Goal: Transaction & Acquisition: Book appointment/travel/reservation

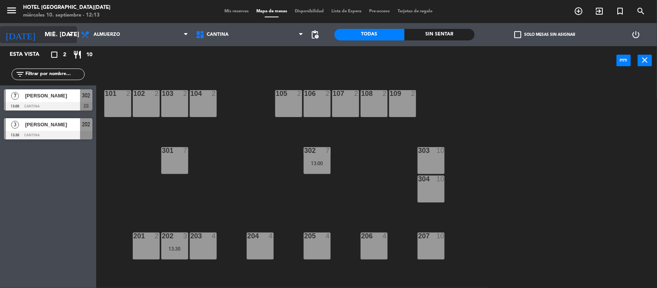
click at [65, 37] on input "mié. [DATE]" at bounding box center [81, 34] width 81 height 15
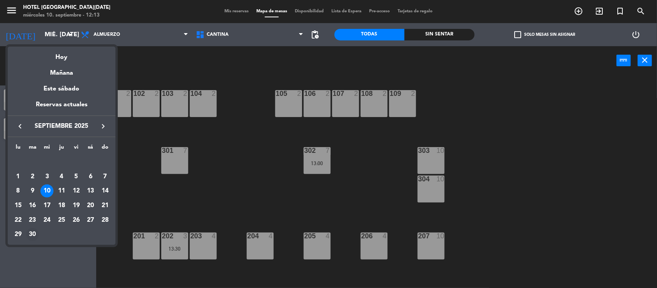
click at [37, 228] on td "30" at bounding box center [32, 234] width 15 height 15
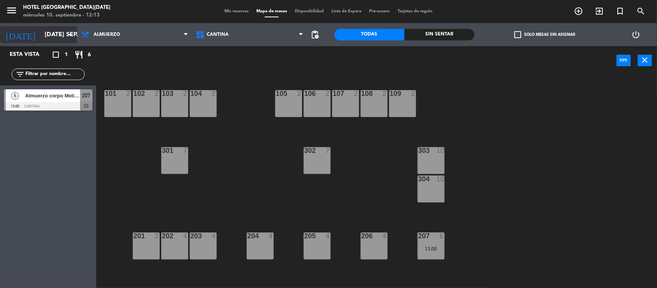
click at [41, 37] on input "[DATE] sep." at bounding box center [81, 34] width 81 height 15
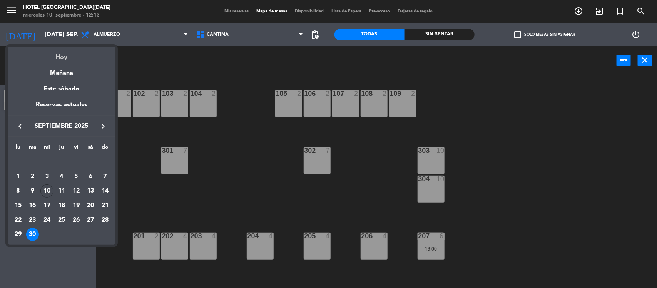
click at [56, 58] on div "Hoy" at bounding box center [62, 55] width 108 height 16
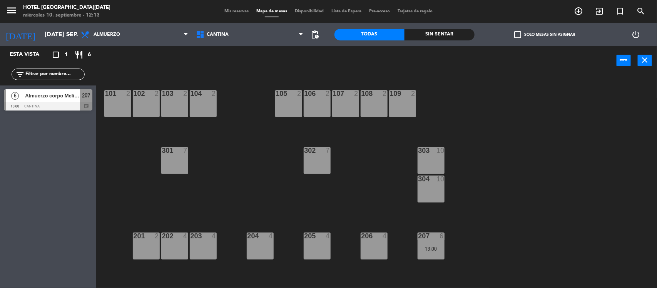
type input "mié. [DATE]"
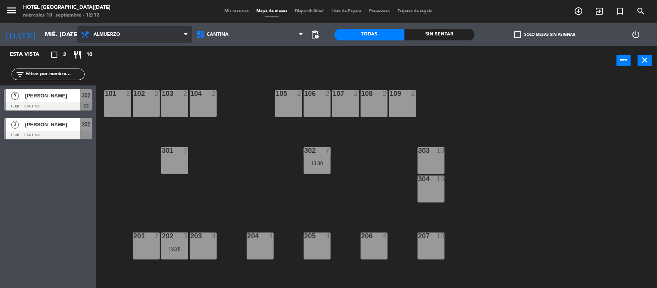
click at [141, 33] on span "Almuerzo" at bounding box center [134, 34] width 115 height 17
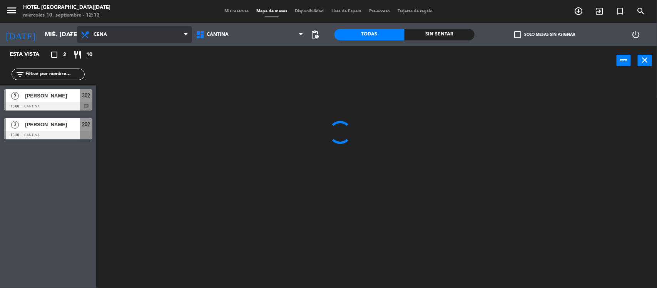
click at [131, 66] on ng-component "menu [GEOGRAPHIC_DATA][DATE] miércoles 10. septiembre - 12:13 Mis reservas Mapa…" at bounding box center [328, 144] width 657 height 289
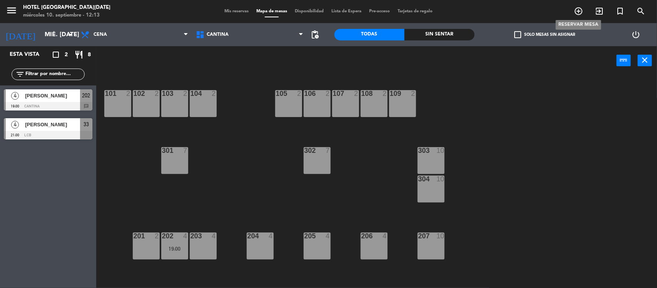
click at [574, 12] on icon "add_circle_outline" at bounding box center [578, 11] width 9 height 9
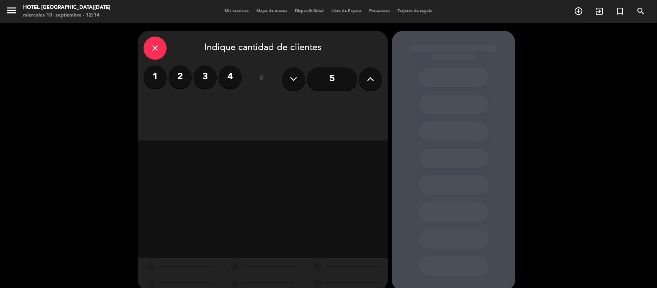
click at [185, 75] on label "2" at bounding box center [179, 76] width 23 height 23
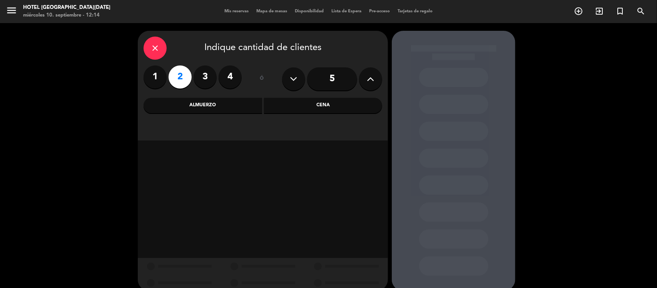
click at [284, 104] on div "Cena" at bounding box center [323, 105] width 118 height 15
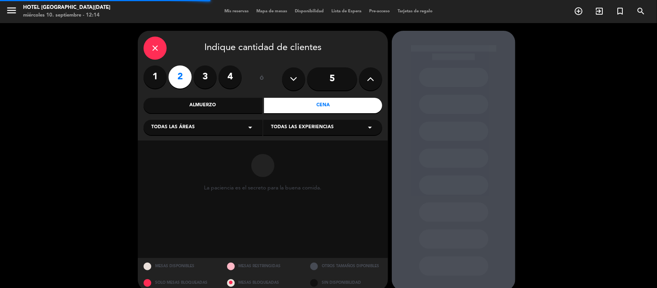
click at [289, 125] on span "Todas las experiencias" at bounding box center [302, 127] width 63 height 8
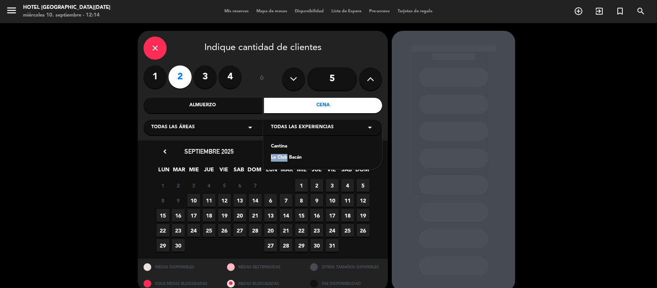
drag, startPoint x: 285, startPoint y: 157, endPoint x: 285, endPoint y: 147, distance: 9.6
click at [285, 147] on div "Cantina Le Club Bacán" at bounding box center [322, 147] width 119 height 44
click at [285, 147] on div "Cantina" at bounding box center [322, 147] width 103 height 8
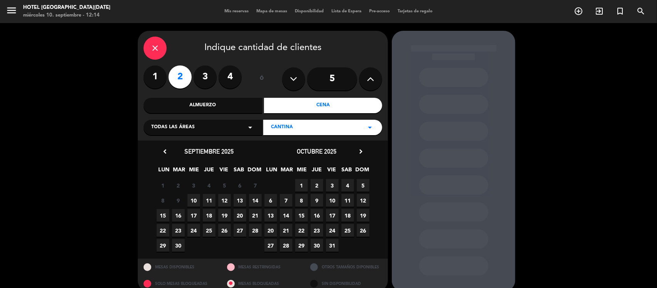
click at [196, 200] on span "10" at bounding box center [193, 200] width 13 height 13
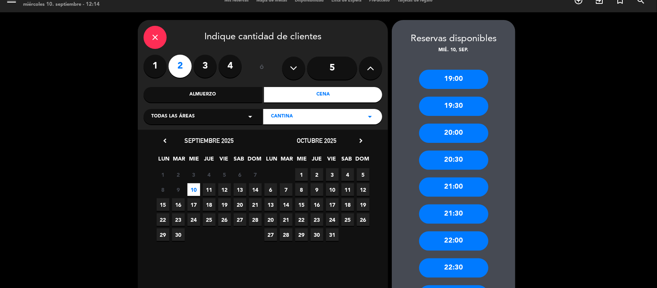
click at [450, 185] on div "21:00" at bounding box center [453, 186] width 69 height 19
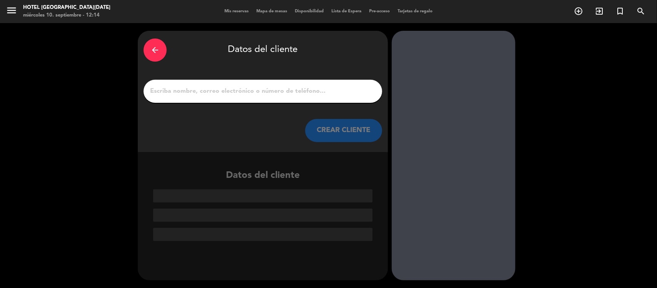
click at [357, 95] on input "1" at bounding box center [262, 91] width 227 height 11
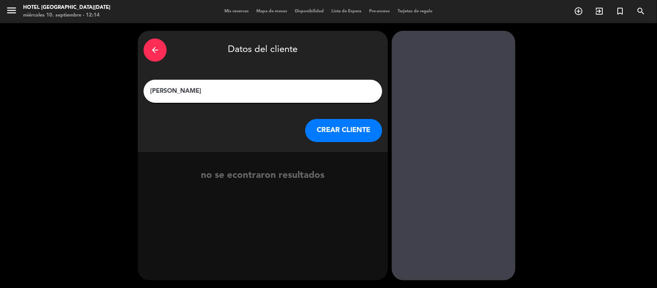
type input "[PERSON_NAME]"
click at [356, 130] on button "CREAR CLIENTE" at bounding box center [343, 130] width 77 height 23
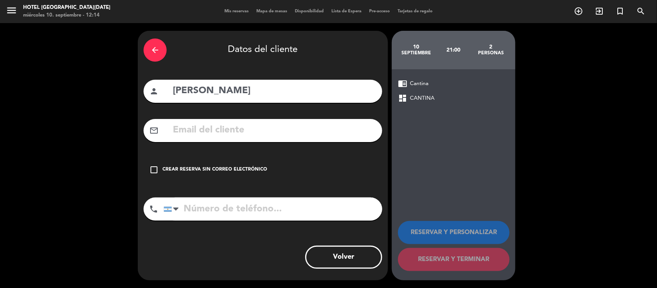
click at [245, 176] on div "check_box_outline_blank Crear reserva sin correo electrónico" at bounding box center [262, 169] width 239 height 23
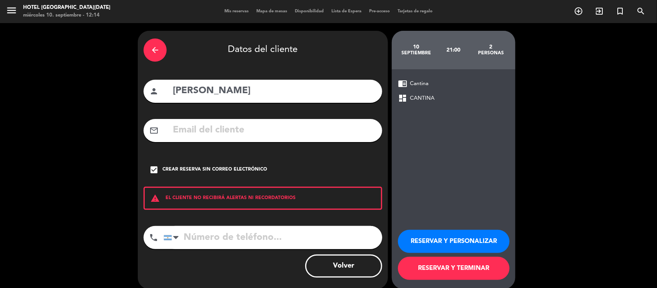
click at [240, 230] on input "tel" at bounding box center [272, 237] width 218 height 23
type input "1141587038"
click at [455, 274] on button "RESERVAR Y TERMINAR" at bounding box center [454, 268] width 112 height 23
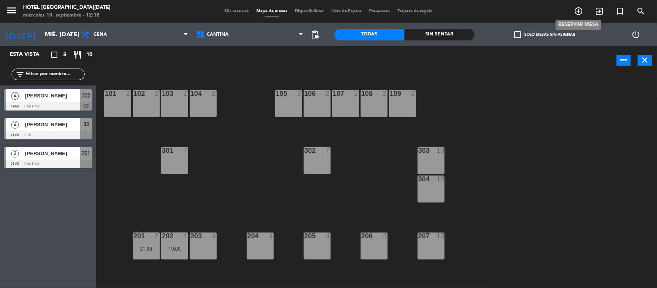
click at [577, 10] on icon "add_circle_outline" at bounding box center [578, 11] width 9 height 9
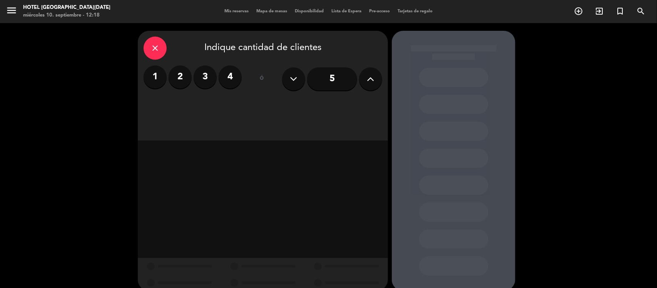
click at [187, 78] on label "2" at bounding box center [179, 76] width 23 height 23
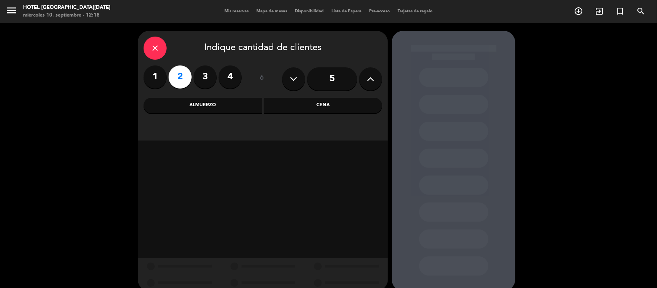
click at [281, 103] on div "Cena" at bounding box center [323, 105] width 118 height 15
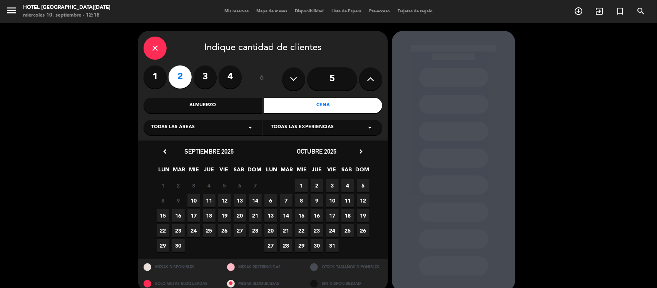
click at [227, 201] on span "12" at bounding box center [224, 200] width 13 height 13
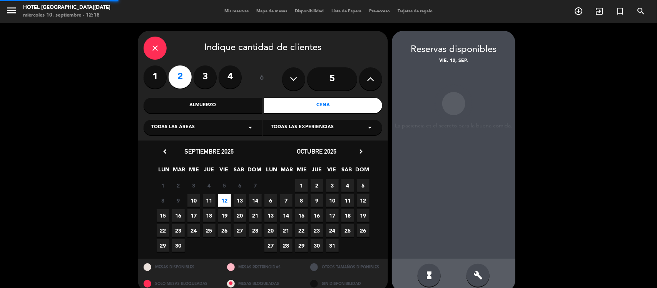
scroll to position [11, 0]
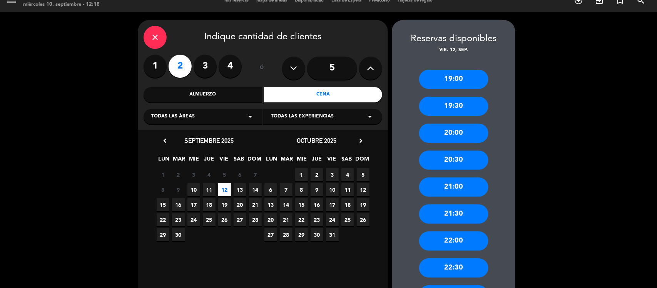
click at [447, 157] on div "20:30" at bounding box center [453, 159] width 69 height 19
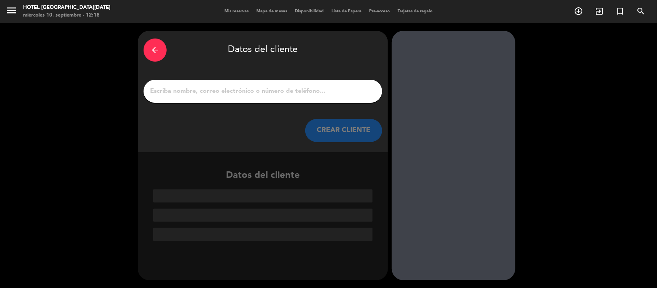
click at [309, 88] on input "1" at bounding box center [262, 91] width 227 height 11
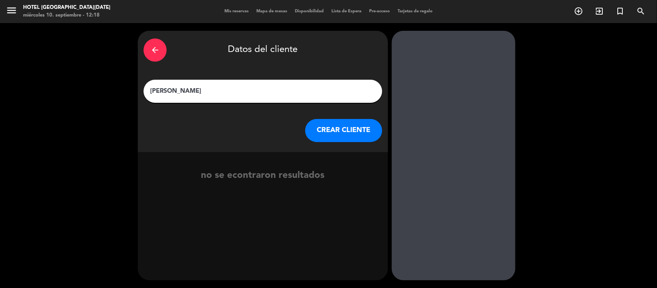
type input "[PERSON_NAME]"
click at [314, 137] on button "CREAR CLIENTE" at bounding box center [343, 130] width 77 height 23
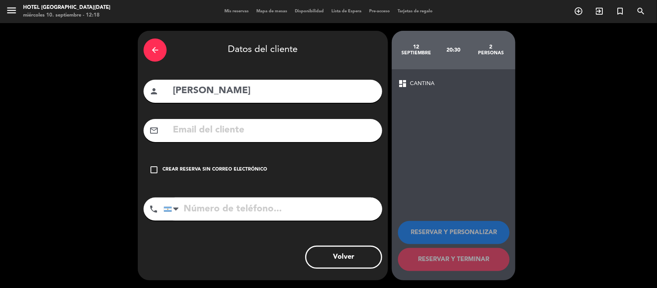
click at [240, 170] on div "Crear reserva sin correo electrónico" at bounding box center [214, 170] width 105 height 8
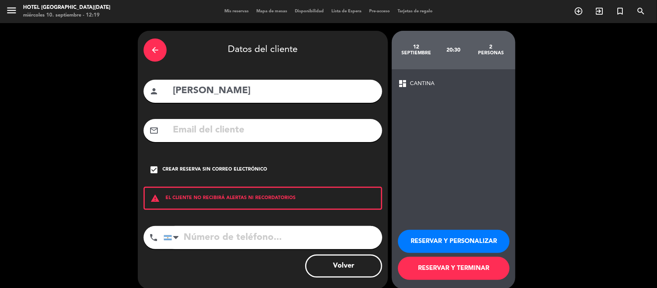
click at [193, 241] on input "tel" at bounding box center [272, 237] width 218 height 23
paste input "[PHONE_NUMBER]"
type input "[PHONE_NUMBER]"
click at [433, 241] on button "RESERVAR Y PERSONALIZAR" at bounding box center [454, 241] width 112 height 23
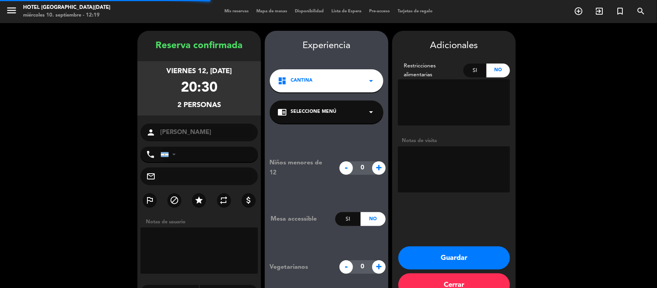
type input "[PHONE_NUMBER]"
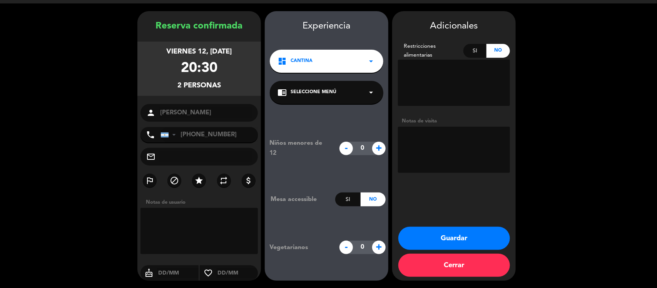
click at [428, 149] on textarea at bounding box center [454, 150] width 112 height 46
click at [477, 142] on textarea at bounding box center [454, 150] width 112 height 46
type textarea "Solicita simbolica, cumpleaños del esposo."
click at [482, 232] on button "Guardar" at bounding box center [454, 238] width 112 height 23
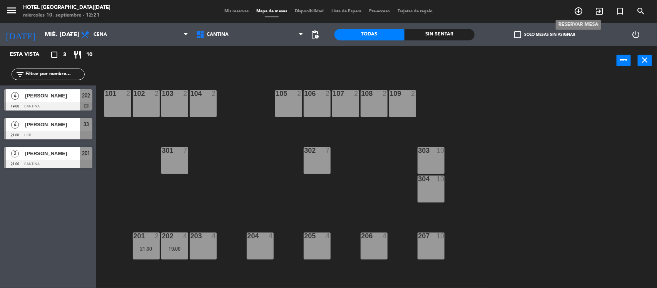
click at [578, 12] on icon "add_circle_outline" at bounding box center [578, 11] width 9 height 9
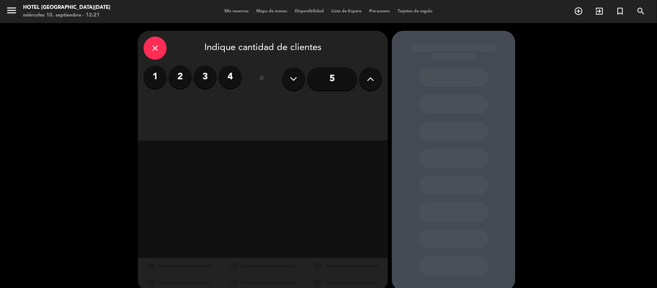
click at [234, 74] on label "4" at bounding box center [229, 76] width 23 height 23
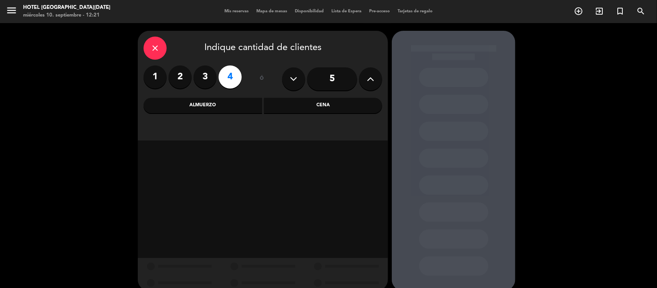
click at [235, 101] on div "Almuerzo" at bounding box center [202, 105] width 118 height 15
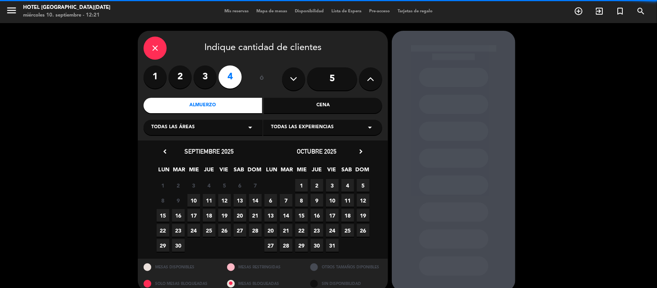
click at [290, 130] on span "Todas las experiencias" at bounding box center [302, 127] width 63 height 8
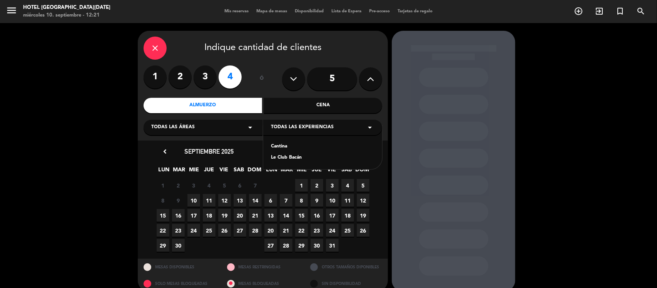
click at [299, 143] on div "Cantina" at bounding box center [322, 147] width 103 height 8
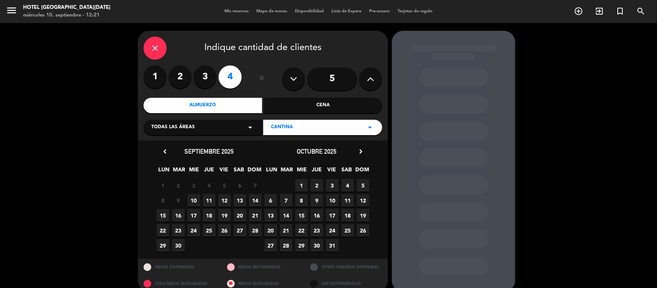
click at [195, 197] on span "10" at bounding box center [193, 200] width 13 height 13
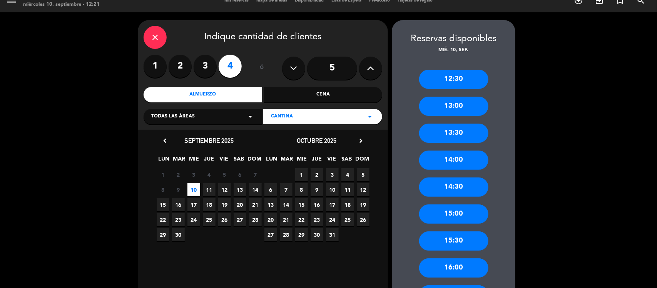
click at [454, 133] on div "13:30" at bounding box center [453, 132] width 69 height 19
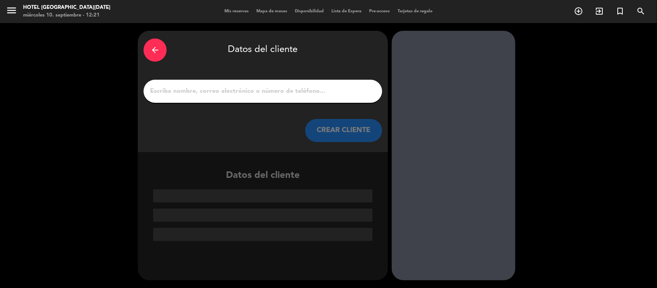
scroll to position [0, 0]
click at [308, 92] on input "1" at bounding box center [262, 91] width 227 height 11
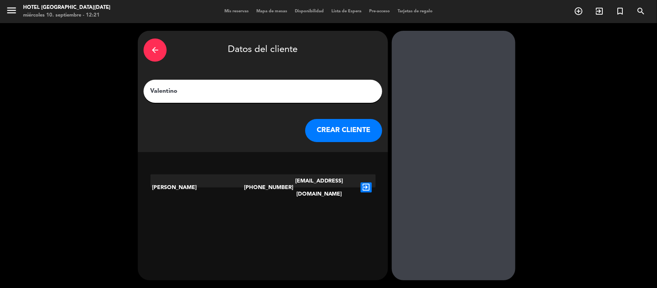
type input "Valentino"
click at [324, 126] on button "CREAR CLIENTE" at bounding box center [343, 130] width 77 height 23
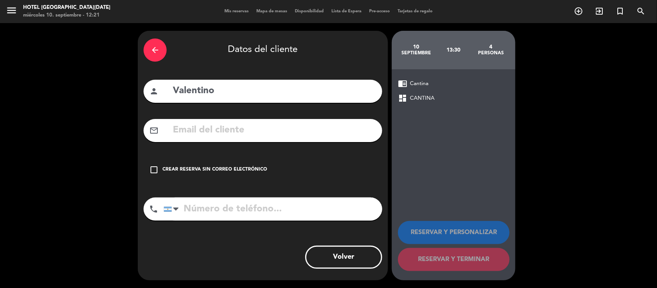
click at [244, 167] on div "Crear reserva sin correo electrónico" at bounding box center [214, 170] width 105 height 8
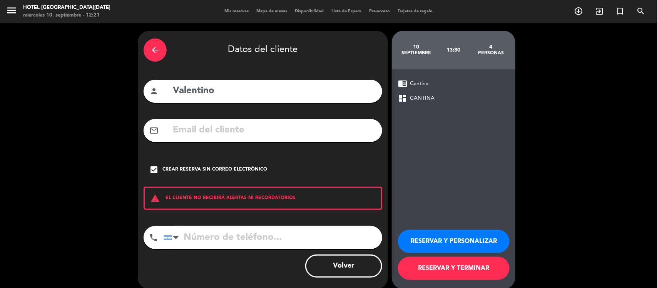
click at [457, 270] on button "RESERVAR Y TERMINAR" at bounding box center [454, 268] width 112 height 23
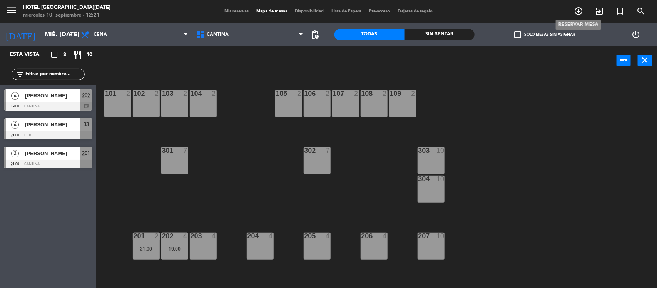
click at [575, 10] on icon "add_circle_outline" at bounding box center [578, 11] width 9 height 9
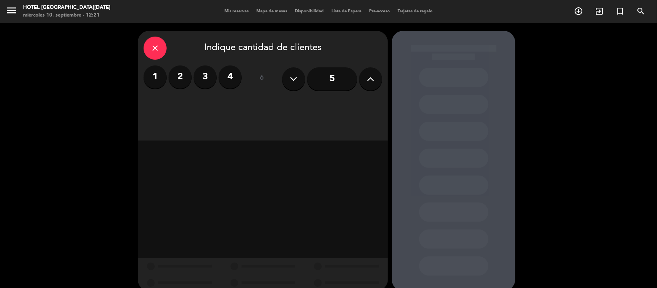
click at [229, 76] on label "4" at bounding box center [229, 76] width 23 height 23
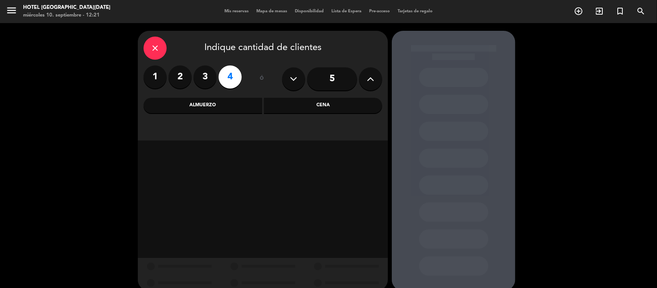
click at [251, 103] on div "Almuerzo" at bounding box center [202, 105] width 118 height 15
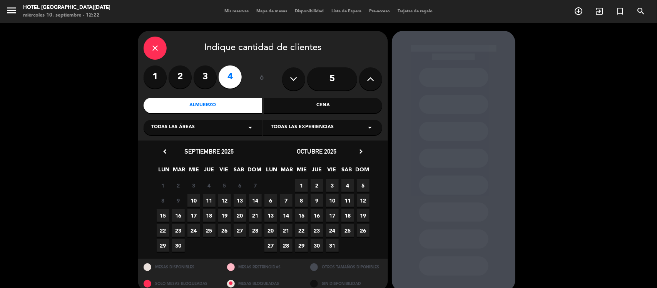
click at [297, 131] on span "Todas las experiencias" at bounding box center [302, 127] width 63 height 8
click at [290, 145] on div "Cantina" at bounding box center [322, 147] width 103 height 8
click at [197, 198] on span "10" at bounding box center [193, 200] width 13 height 13
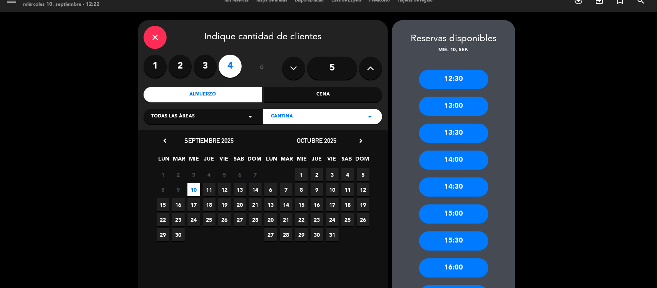
click at [469, 109] on div "13:00" at bounding box center [453, 106] width 69 height 19
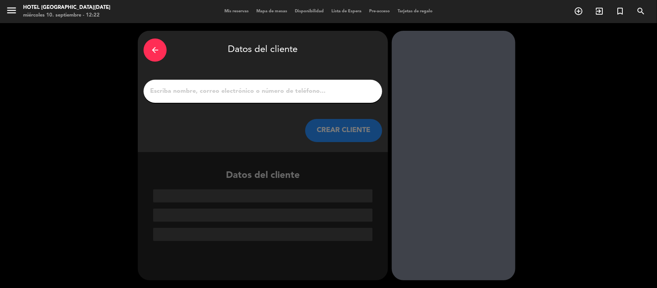
click at [315, 88] on input "1" at bounding box center [262, 91] width 227 height 11
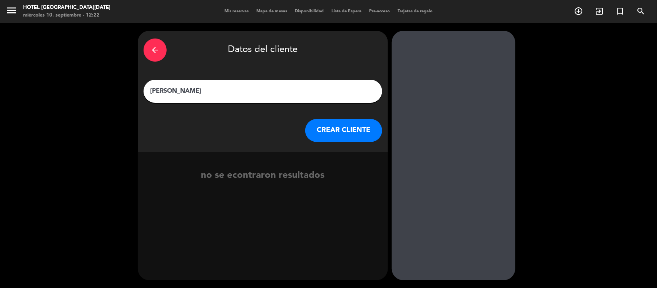
type input "[PERSON_NAME]"
click at [322, 135] on button "CREAR CLIENTE" at bounding box center [343, 130] width 77 height 23
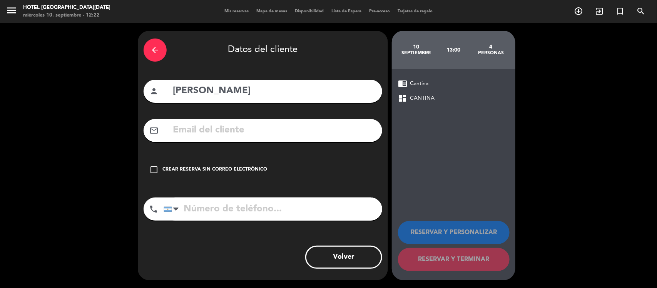
click at [238, 172] on div "Crear reserva sin correo electrónico" at bounding box center [214, 170] width 105 height 8
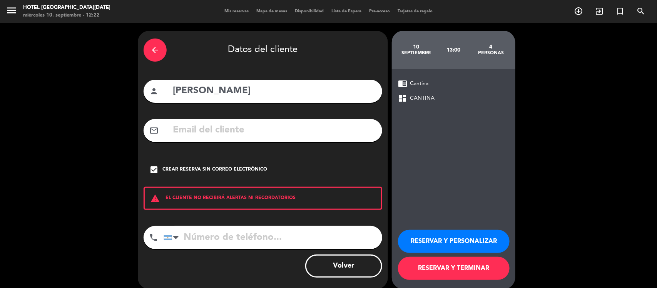
click at [422, 262] on button "RESERVAR Y TERMINAR" at bounding box center [454, 268] width 112 height 23
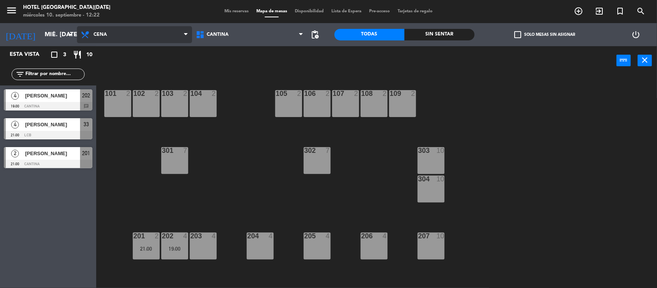
click at [111, 36] on span "Cena" at bounding box center [134, 34] width 115 height 17
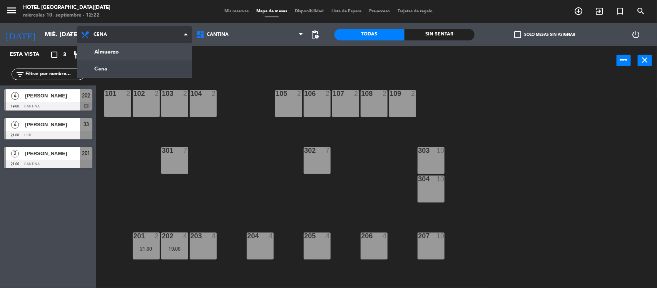
click at [111, 36] on span "Cena" at bounding box center [134, 34] width 115 height 17
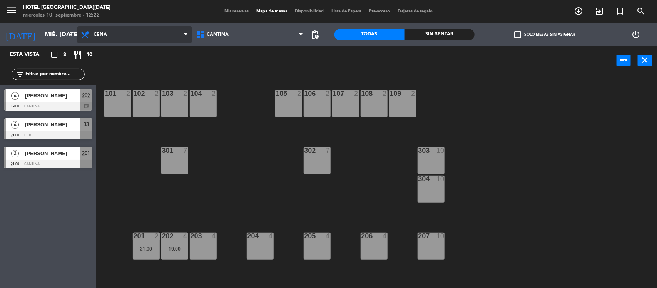
click at [113, 34] on span "Cena" at bounding box center [134, 34] width 115 height 17
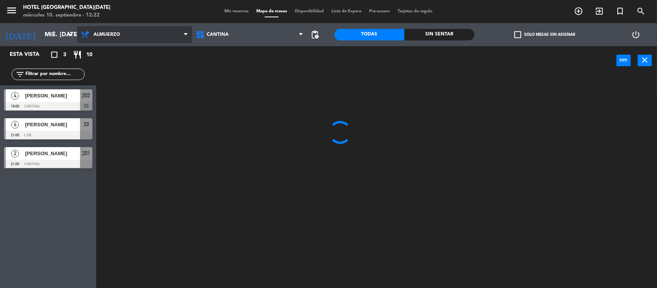
click at [112, 47] on ng-component "menu [GEOGRAPHIC_DATA][DATE] miércoles 10. septiembre - 12:22 Mis reservas Mapa…" at bounding box center [328, 144] width 657 height 289
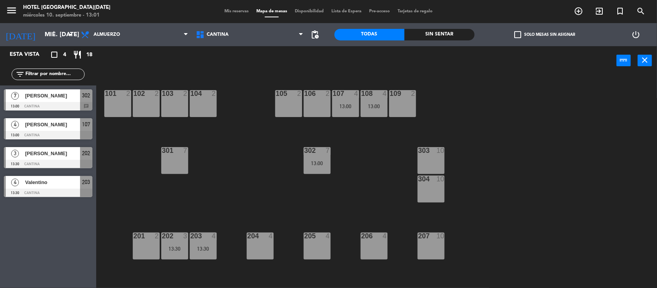
click at [56, 93] on span "[PERSON_NAME]" at bounding box center [52, 96] width 55 height 8
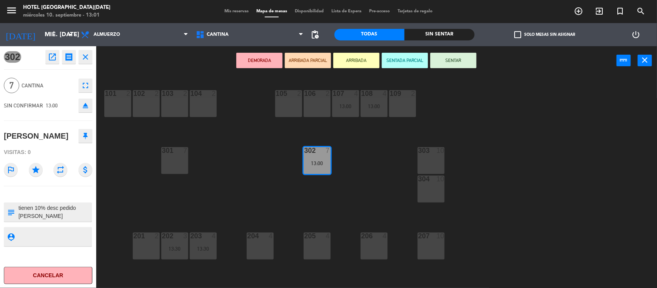
click at [87, 54] on icon "close" at bounding box center [85, 56] width 9 height 9
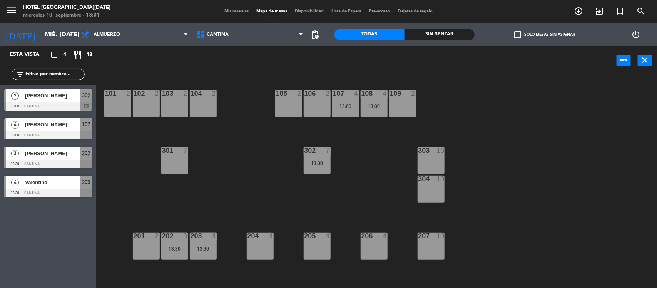
click at [58, 99] on span "[PERSON_NAME]" at bounding box center [52, 96] width 55 height 8
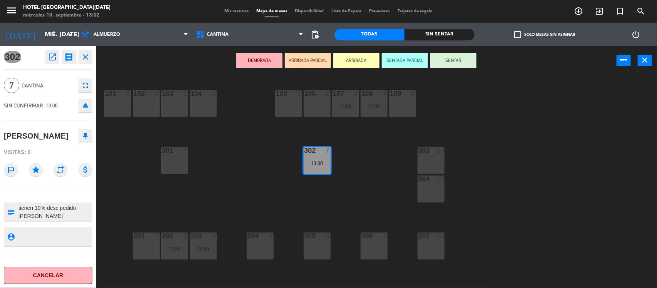
click at [88, 54] on icon "close" at bounding box center [85, 56] width 9 height 9
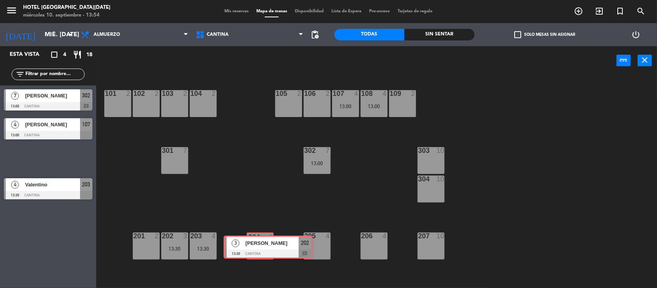
drag, startPoint x: 35, startPoint y: 161, endPoint x: 256, endPoint y: 249, distance: 237.5
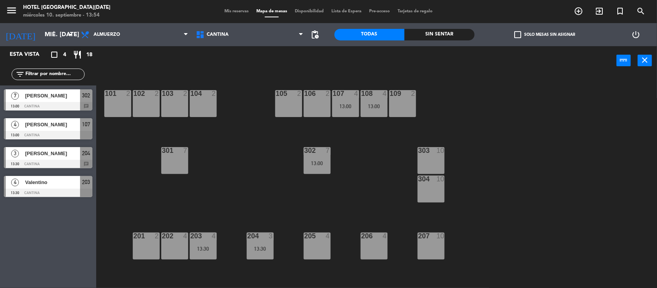
click at [256, 249] on div "13:30" at bounding box center [260, 248] width 27 height 5
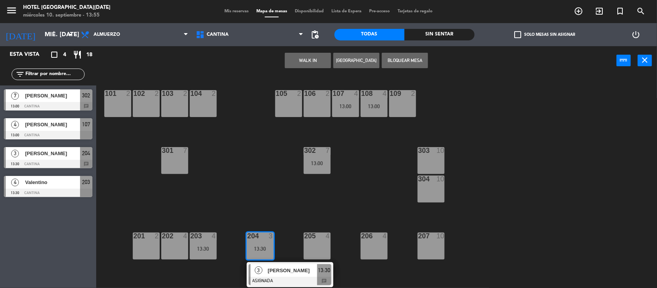
click at [256, 249] on div "13:30" at bounding box center [260, 248] width 27 height 5
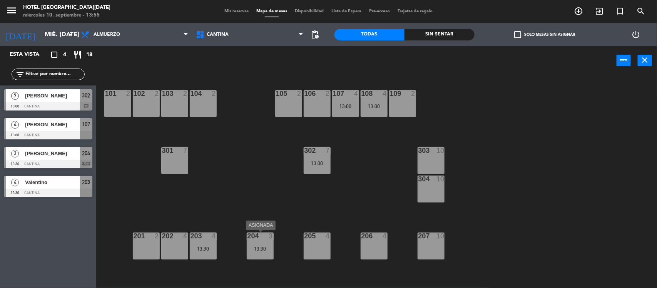
click at [262, 249] on div "13:30" at bounding box center [260, 248] width 27 height 5
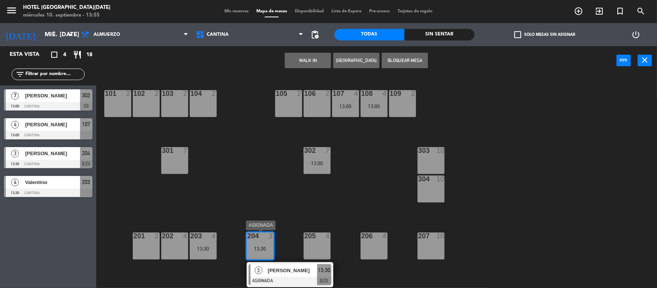
click at [324, 277] on div at bounding box center [290, 281] width 83 height 8
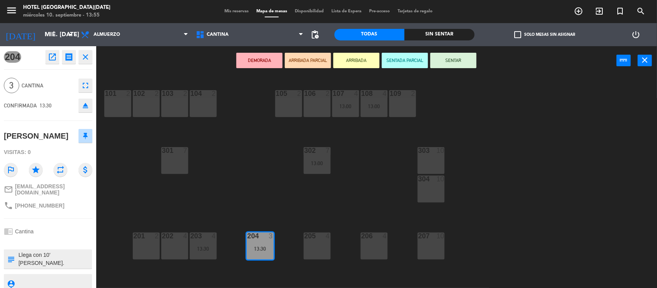
click at [460, 64] on button "SENTAR" at bounding box center [453, 60] width 46 height 15
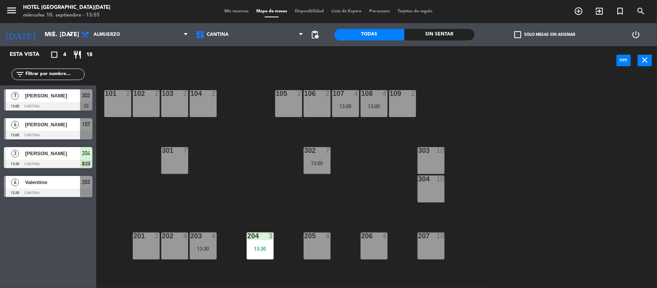
click at [58, 157] on span "[PERSON_NAME]" at bounding box center [52, 153] width 55 height 8
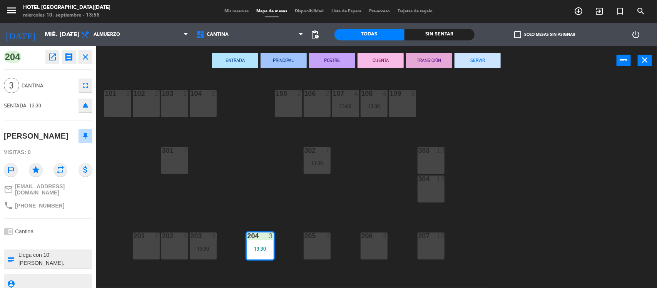
click at [85, 63] on button "close" at bounding box center [85, 57] width 14 height 14
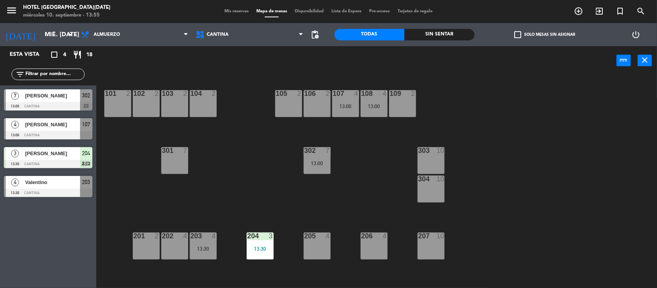
click at [50, 188] on div at bounding box center [48, 192] width 88 height 8
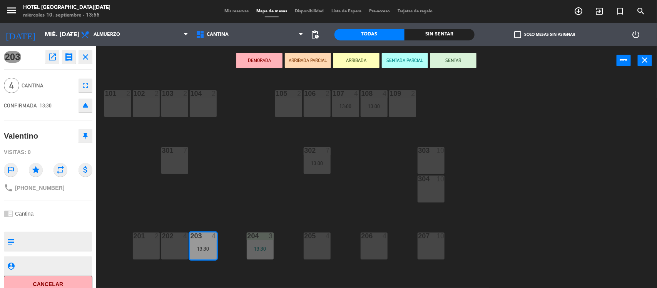
click at [87, 60] on icon "close" at bounding box center [85, 56] width 9 height 9
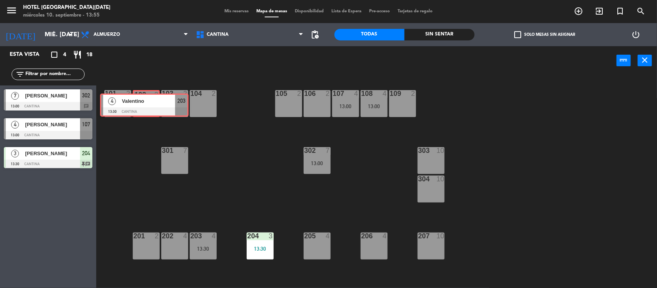
drag, startPoint x: 57, startPoint y: 185, endPoint x: 153, endPoint y: 102, distance: 127.1
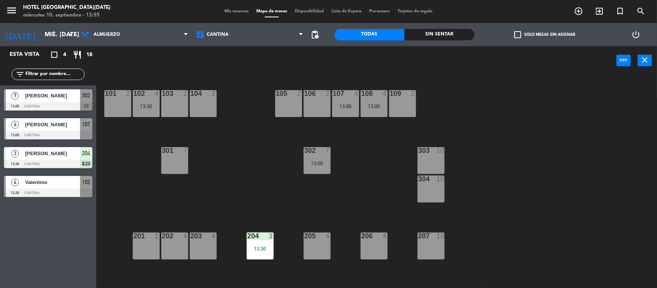
click at [153, 102] on div "102 4 13:30" at bounding box center [146, 103] width 27 height 27
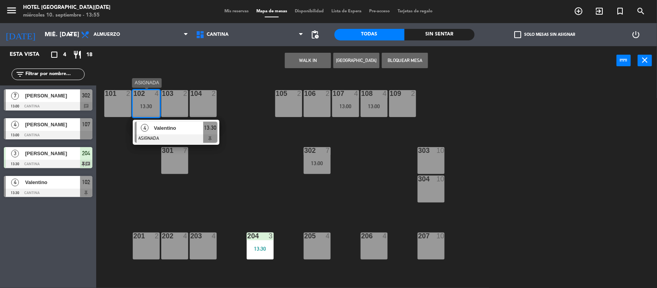
click at [205, 140] on div at bounding box center [176, 138] width 83 height 8
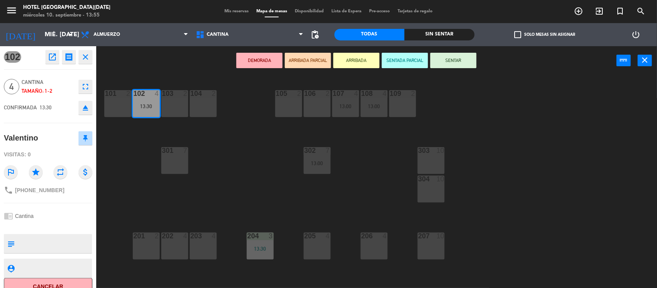
click at [446, 60] on button "SENTAR" at bounding box center [453, 60] width 46 height 15
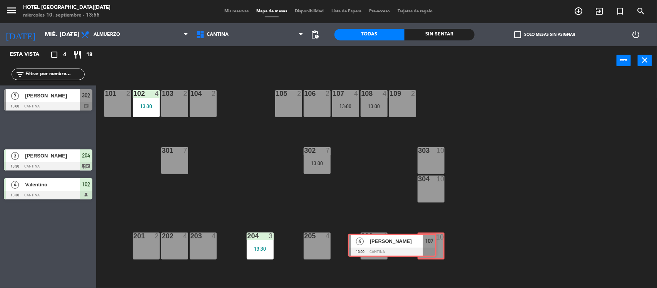
drag, startPoint x: 105, startPoint y: 128, endPoint x: 435, endPoint y: 244, distance: 349.3
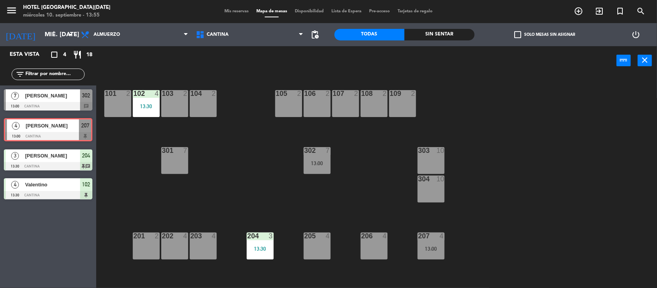
drag, startPoint x: 435, startPoint y: 244, endPoint x: 80, endPoint y: 129, distance: 372.7
click at [80, 129] on div "4 [PERSON_NAME] 13:00 CANTINA 207 4 [PERSON_NAME] 13:00 CANTINA 207" at bounding box center [48, 129] width 96 height 31
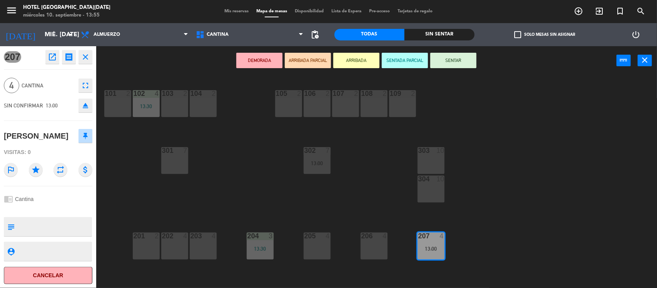
click at [462, 58] on button "SENTAR" at bounding box center [453, 60] width 46 height 15
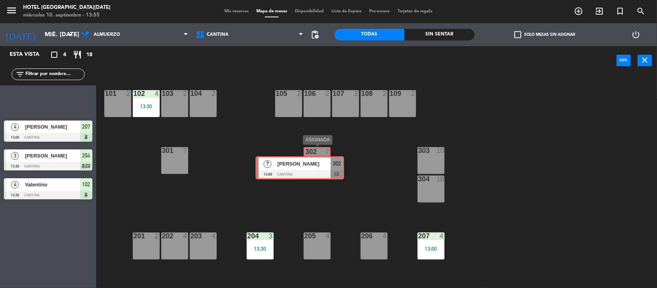
drag, startPoint x: 53, startPoint y: 98, endPoint x: 304, endPoint y: 165, distance: 260.3
click at [304, 165] on div "Esta vista crop_square 4 restaurant 18 filter_list 7 [PERSON_NAME] 13:00 CANTIN…" at bounding box center [328, 167] width 657 height 243
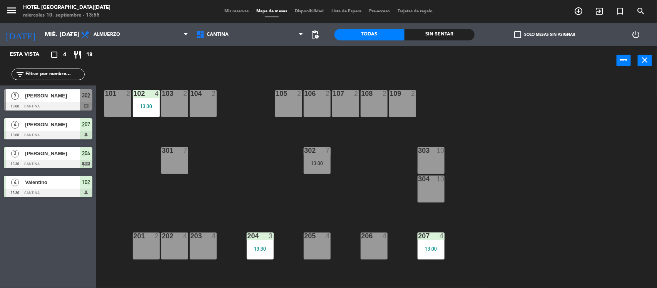
click at [304, 165] on div "13:00" at bounding box center [317, 162] width 27 height 5
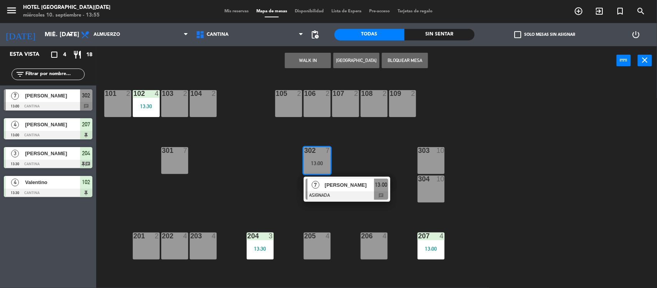
click at [378, 197] on div at bounding box center [346, 195] width 83 height 8
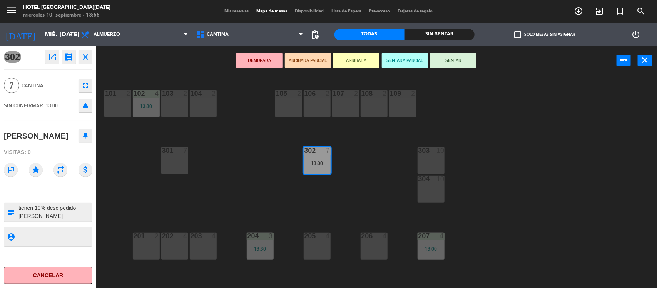
click at [451, 65] on button "SENTAR" at bounding box center [453, 60] width 46 height 15
